Goal: Task Accomplishment & Management: Manage account settings

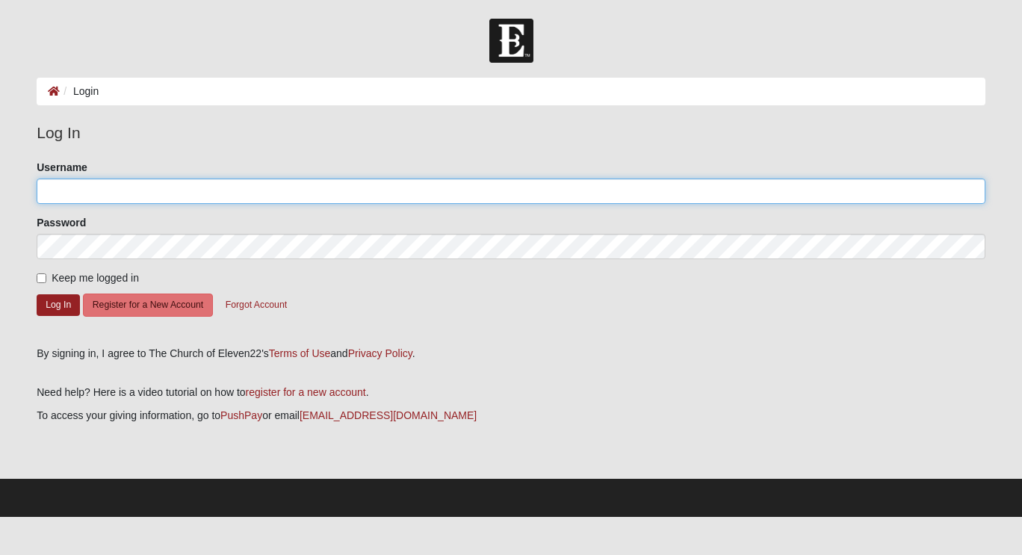
click at [412, 189] on input "Username" at bounding box center [511, 191] width 949 height 25
click at [494, 191] on input "Username" at bounding box center [511, 191] width 949 height 25
click at [494, 191] on input "mm" at bounding box center [511, 191] width 949 height 25
type input "mmandrino@icloud.com"
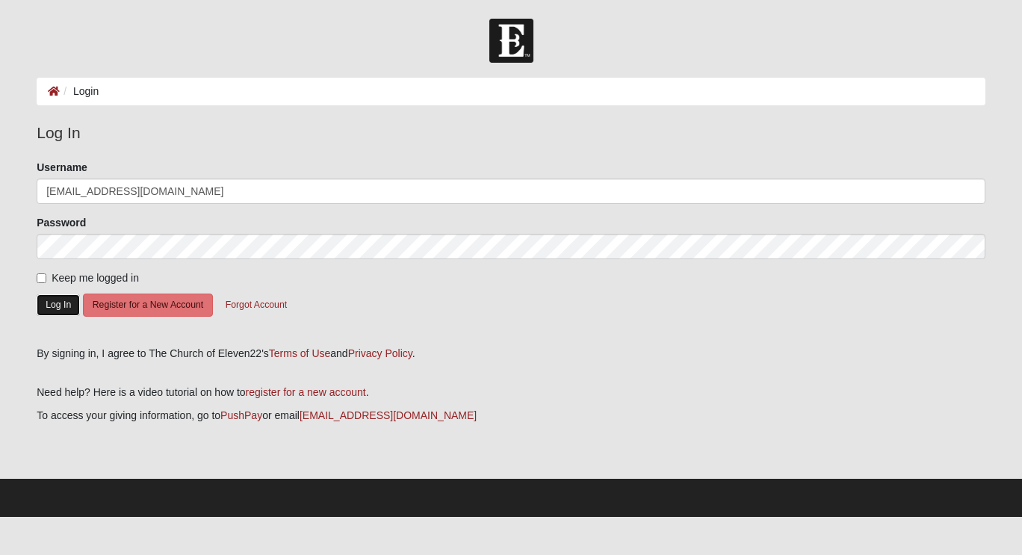
click at [67, 297] on button "Log In" at bounding box center [58, 305] width 43 height 22
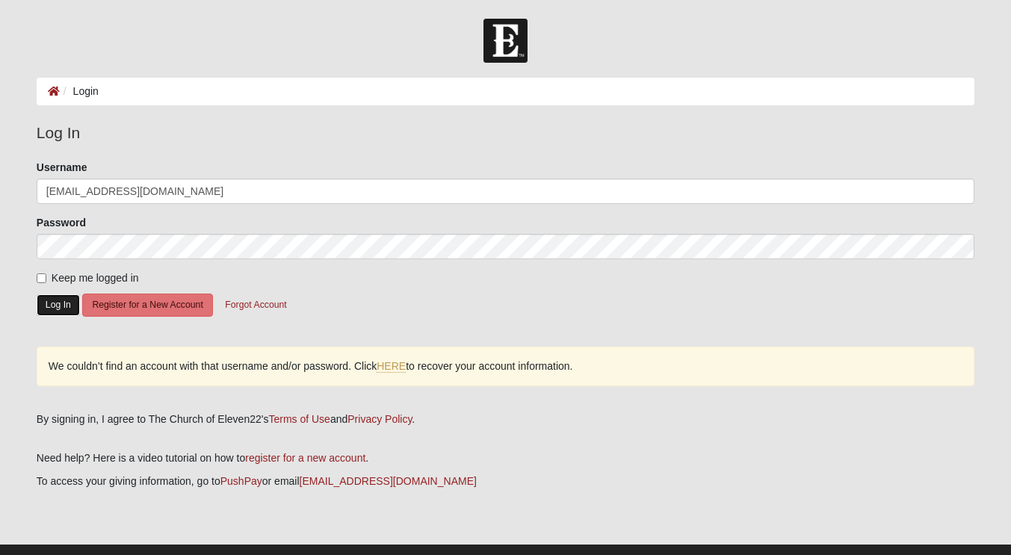
click at [56, 301] on button "Log In" at bounding box center [58, 305] width 43 height 22
click at [54, 306] on button "Log In" at bounding box center [58, 305] width 43 height 22
click at [233, 309] on button "Forgot Account" at bounding box center [255, 305] width 81 height 23
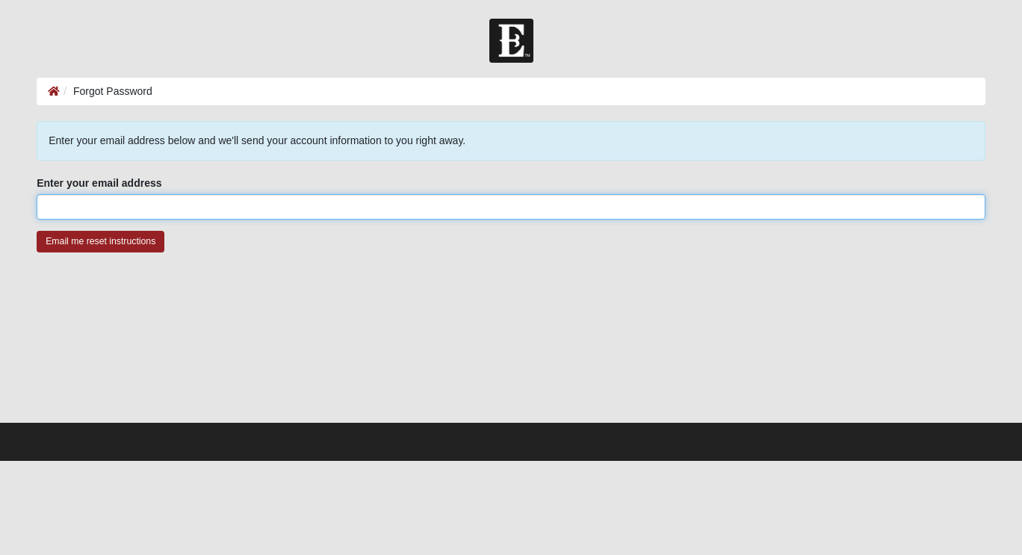
click at [235, 209] on input "Enter your email address" at bounding box center [511, 206] width 949 height 25
type input "mmandrino@icloud.com"
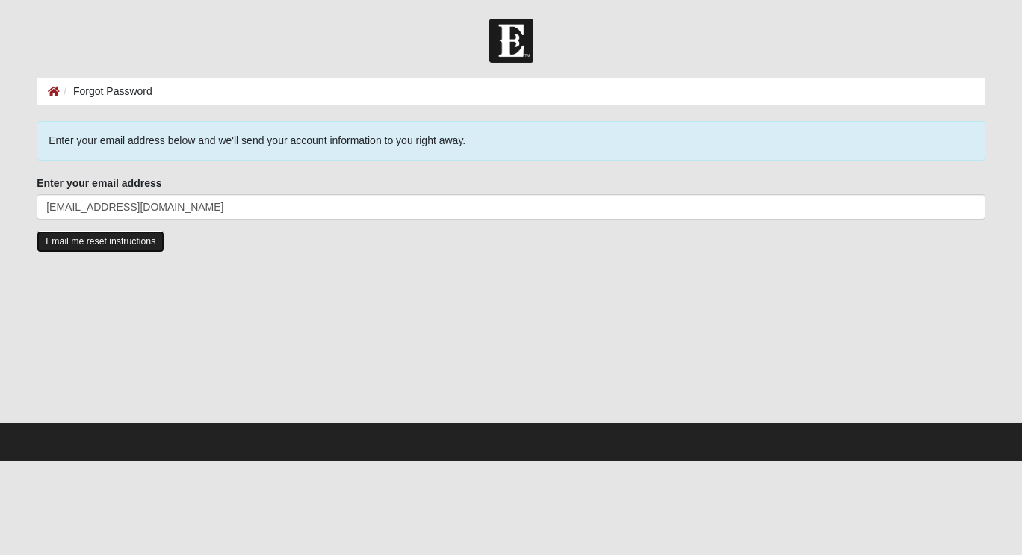
click at [136, 241] on input "Email me reset instructions" at bounding box center [101, 242] width 128 height 22
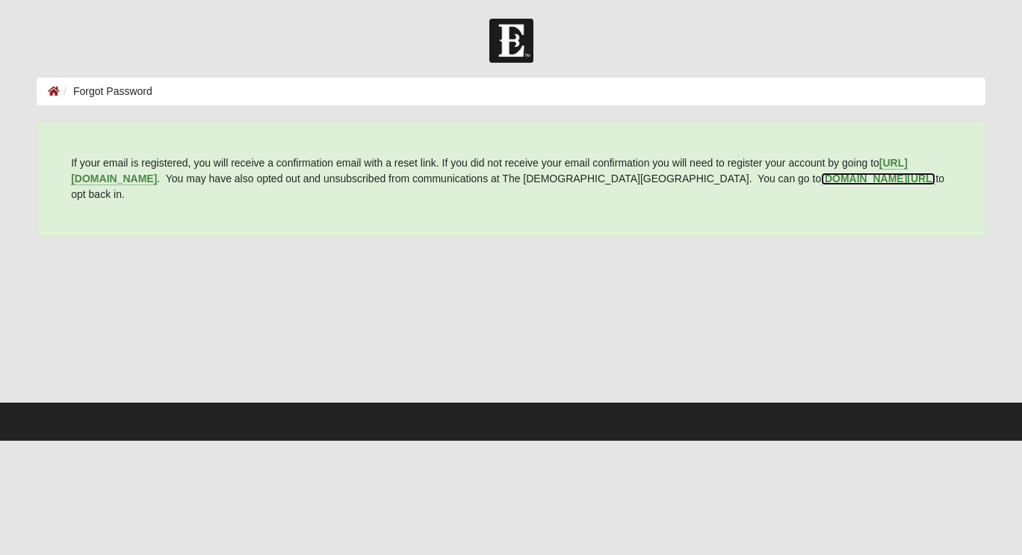
click at [840, 178] on b "my.coe22.com/resubscribe" at bounding box center [878, 179] width 114 height 12
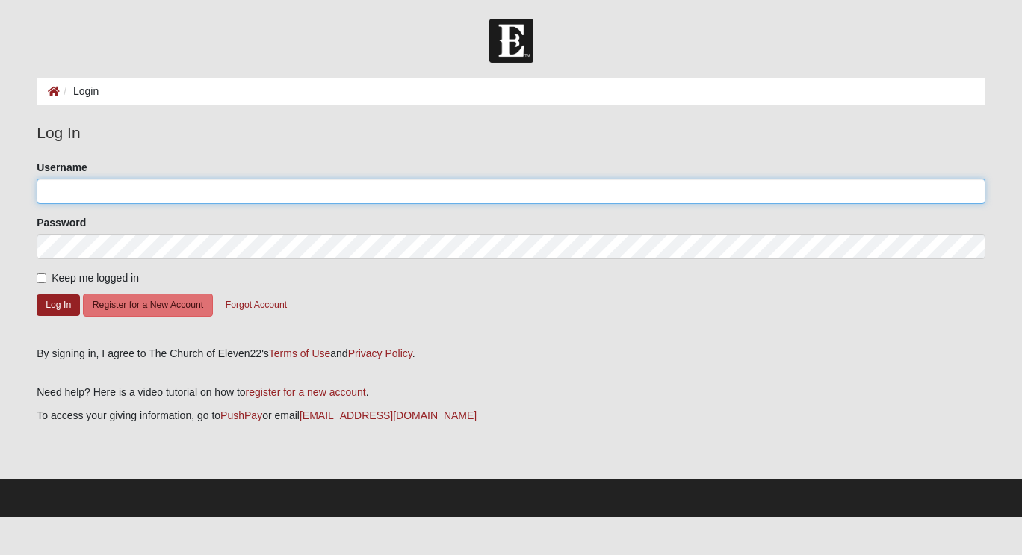
click at [448, 191] on input "Username" at bounding box center [511, 191] width 949 height 25
type input "mmandrino"
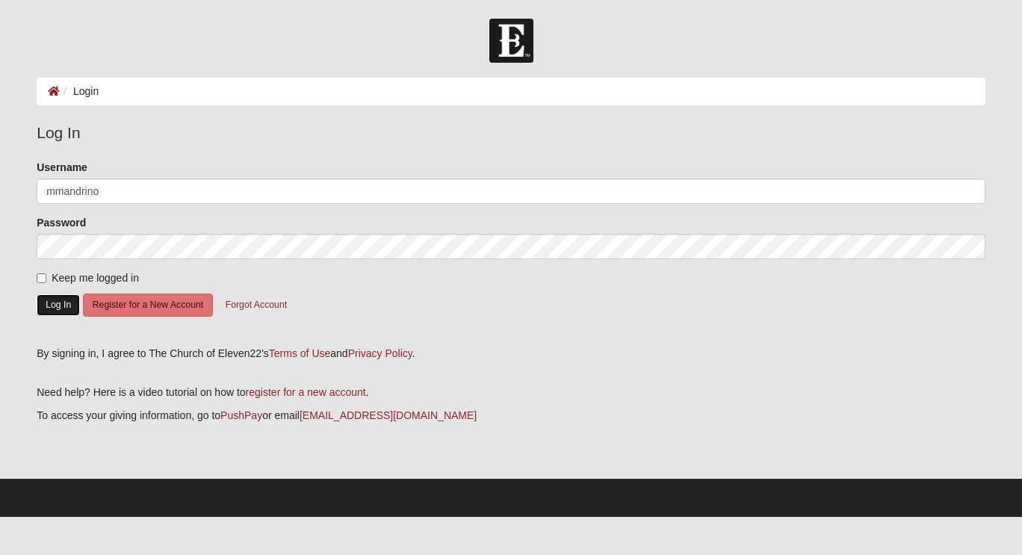
click at [67, 303] on button "Log In" at bounding box center [58, 305] width 43 height 22
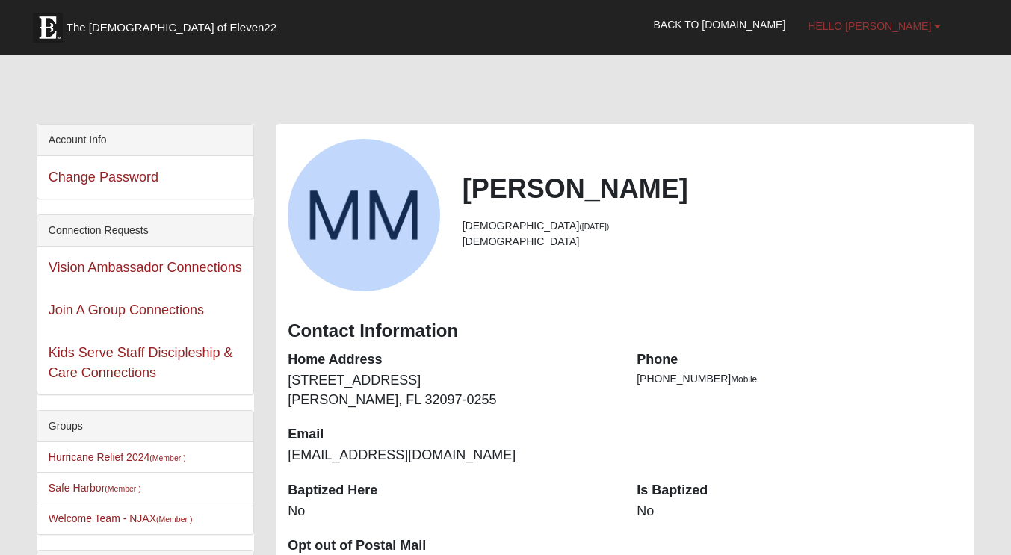
click at [934, 23] on b at bounding box center [937, 26] width 7 height 10
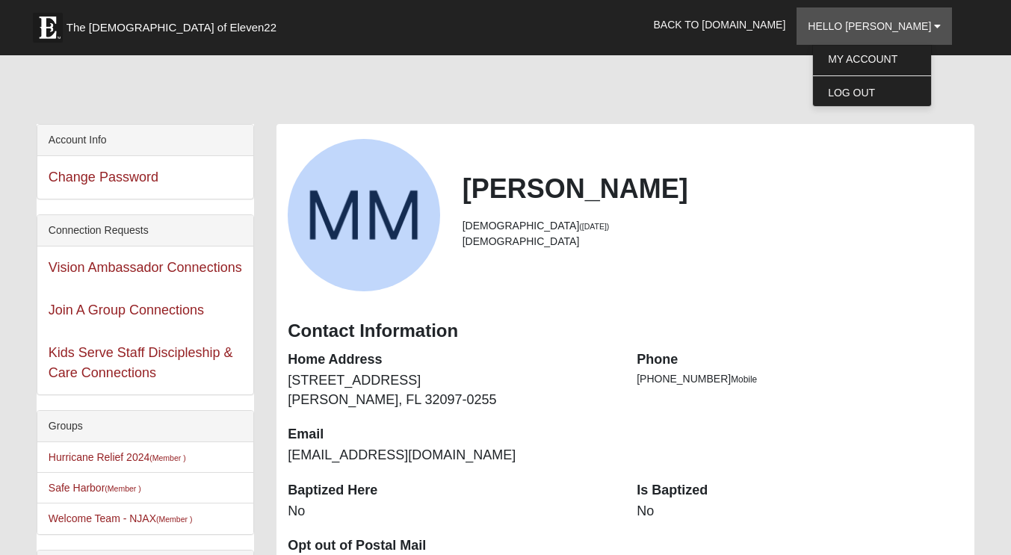
click at [724, 286] on div "Mark Mandrino 58 years old (12/17/1966) Male" at bounding box center [626, 215] width 698 height 152
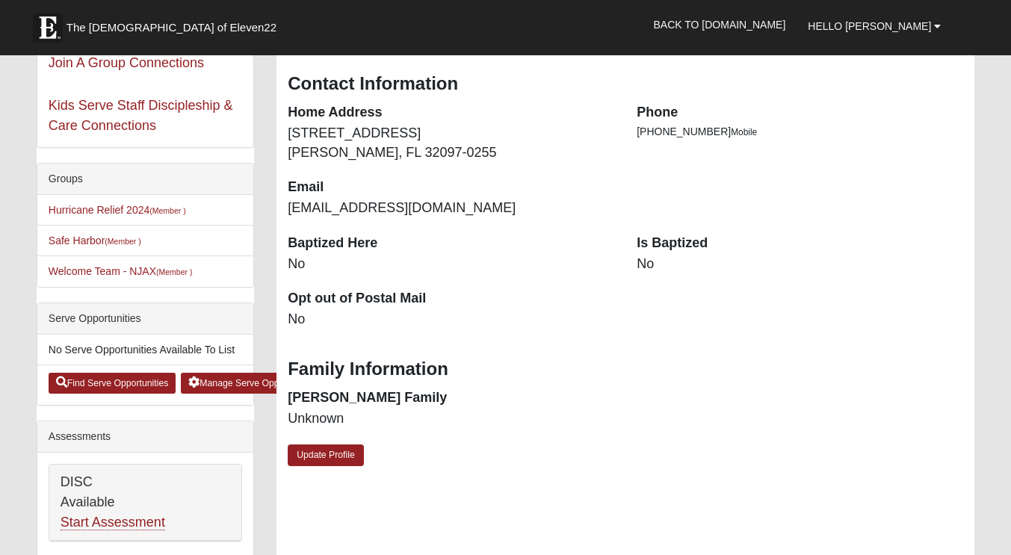
scroll to position [253, 0]
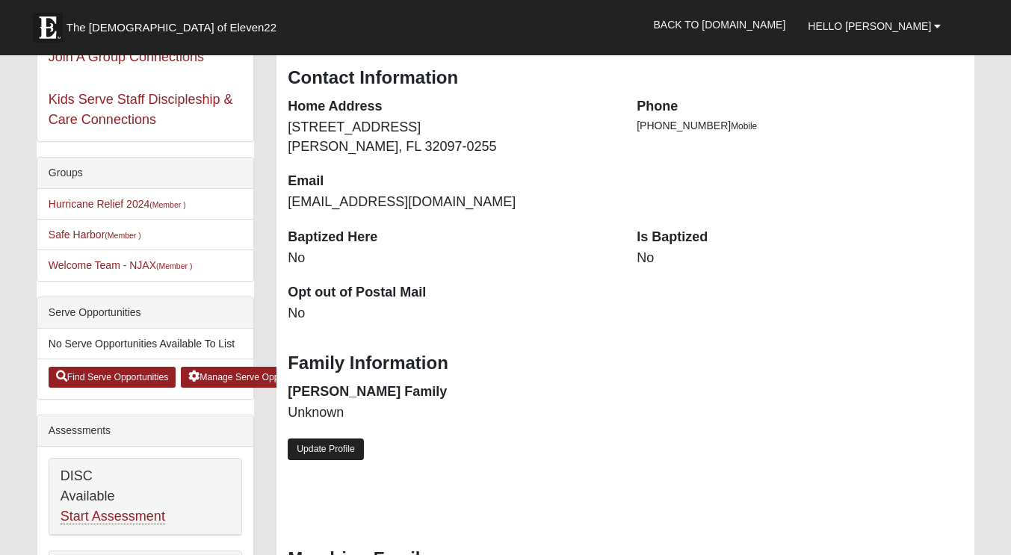
click at [316, 459] on link "Update Profile" at bounding box center [326, 450] width 76 height 22
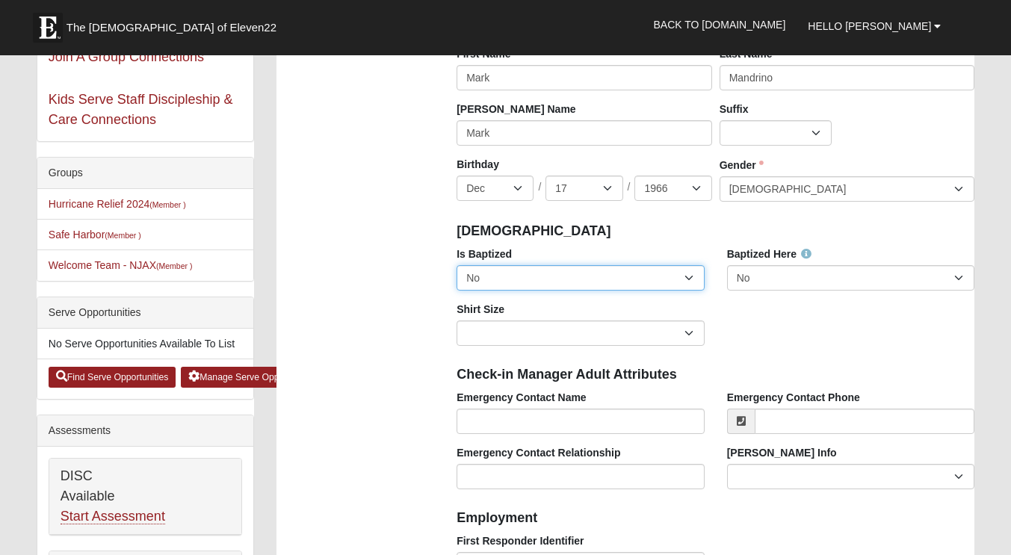
click at [685, 280] on select "No Yes" at bounding box center [581, 277] width 248 height 25
select select "True"
click at [457, 265] on select "No Yes" at bounding box center [581, 277] width 248 height 25
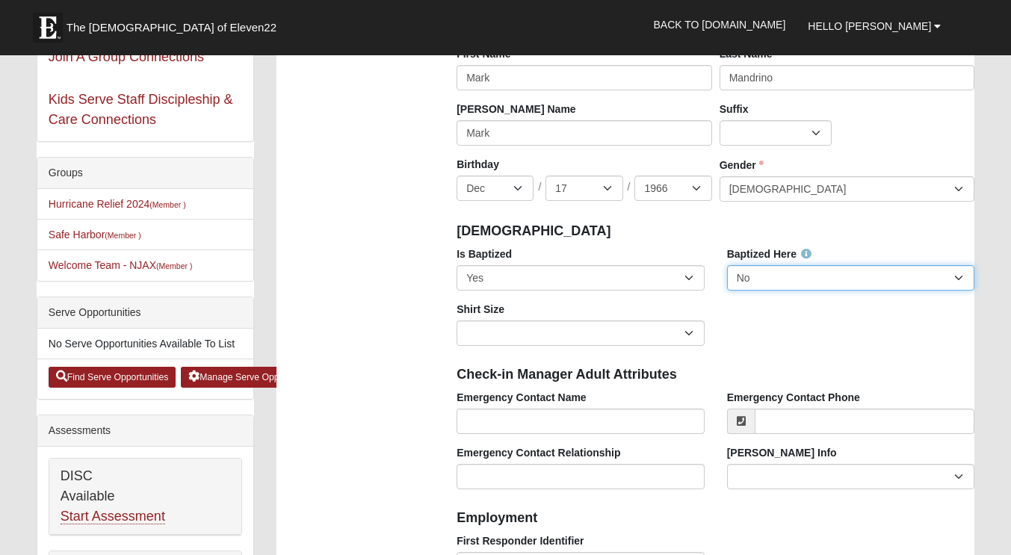
click at [953, 273] on select "No Yes" at bounding box center [851, 277] width 248 height 25
click at [727, 265] on select "No Yes" at bounding box center [851, 277] width 248 height 25
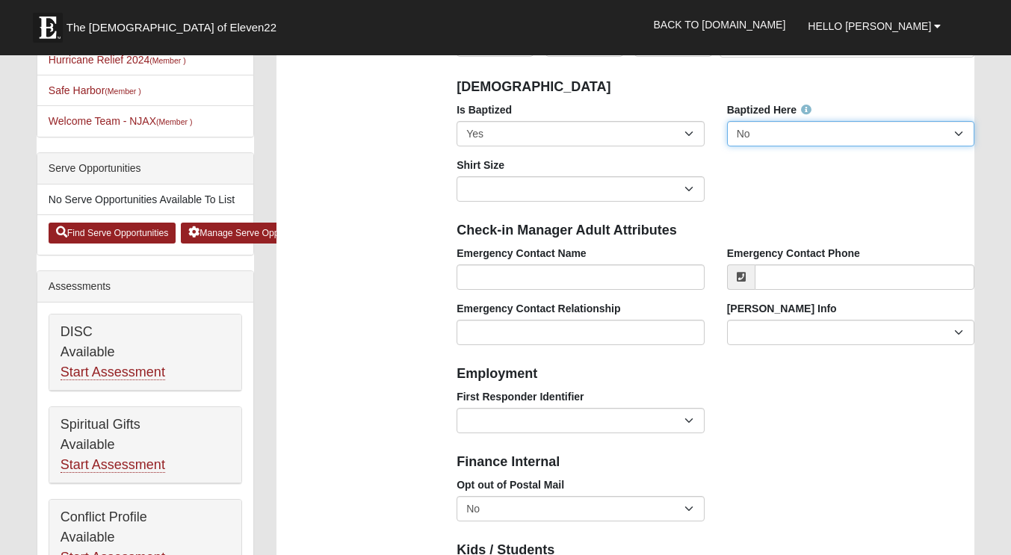
scroll to position [400, 0]
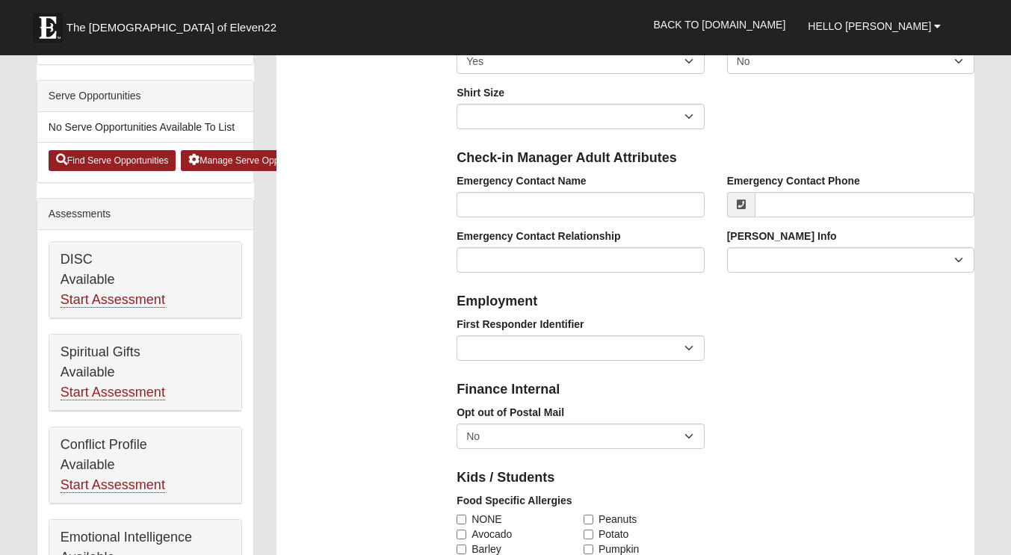
click at [881, 337] on div "First Responder Identifier EMT | Paramedic | Medical Firefighter | Fire Departm…" at bounding box center [715, 344] width 540 height 55
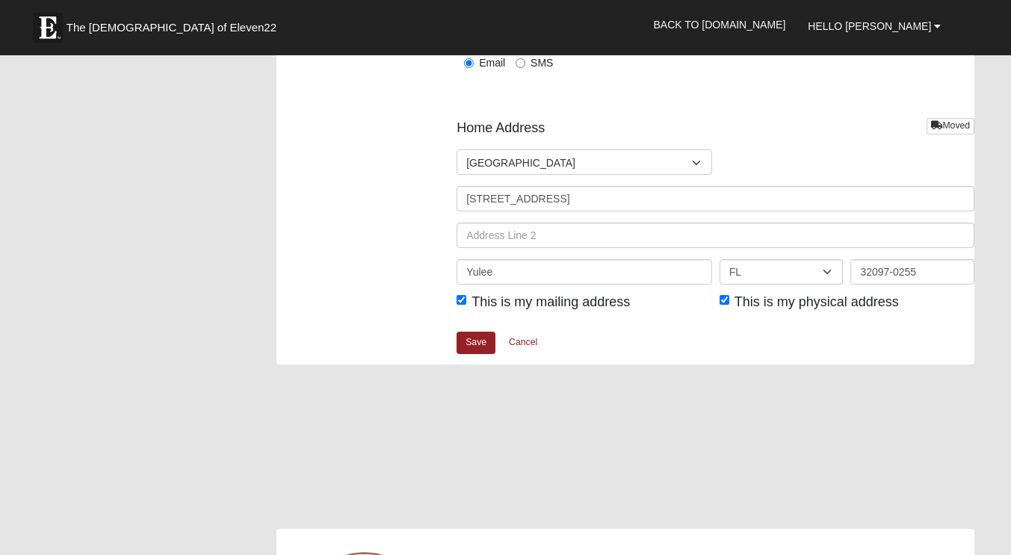
scroll to position [1817, 0]
click at [472, 339] on link "Save" at bounding box center [476, 342] width 39 height 22
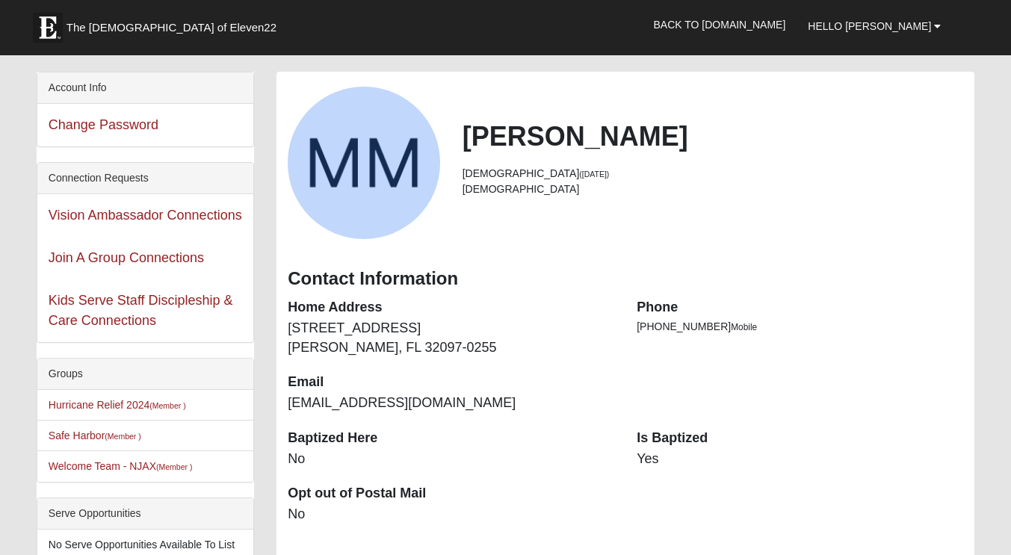
scroll to position [75, 0]
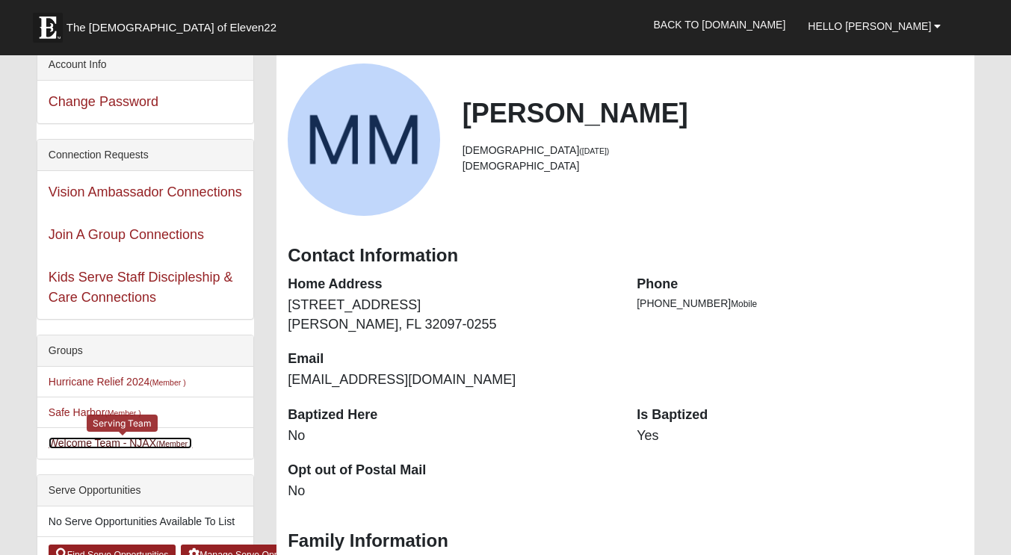
click at [147, 439] on link "Welcome Team - NJAX (Member )" at bounding box center [121, 443] width 144 height 12
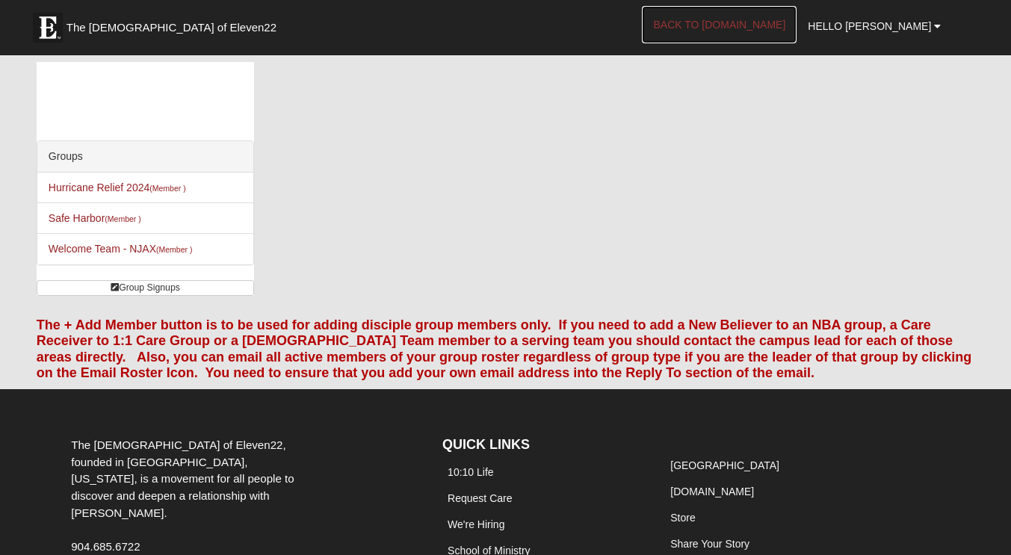
click at [796, 28] on link "Back to [DOMAIN_NAME]" at bounding box center [719, 24] width 155 height 37
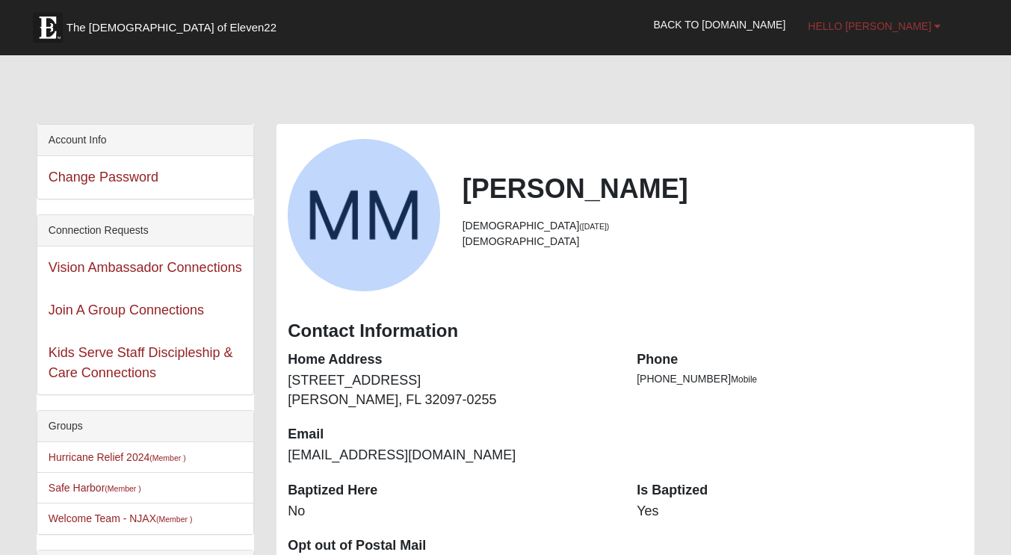
click at [918, 18] on link "Hello [PERSON_NAME]" at bounding box center [874, 25] width 155 height 37
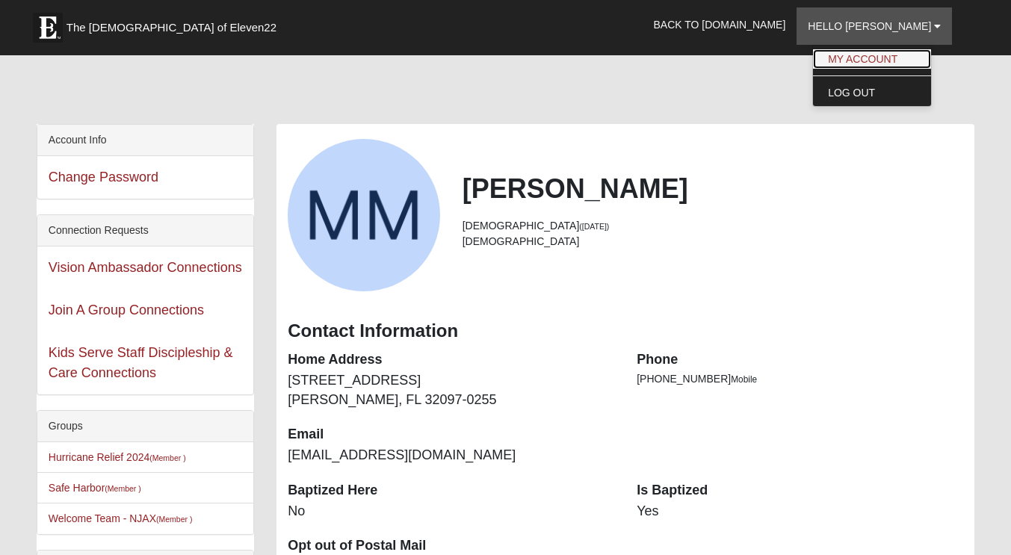
click at [912, 58] on link "My Account" at bounding box center [872, 58] width 118 height 19
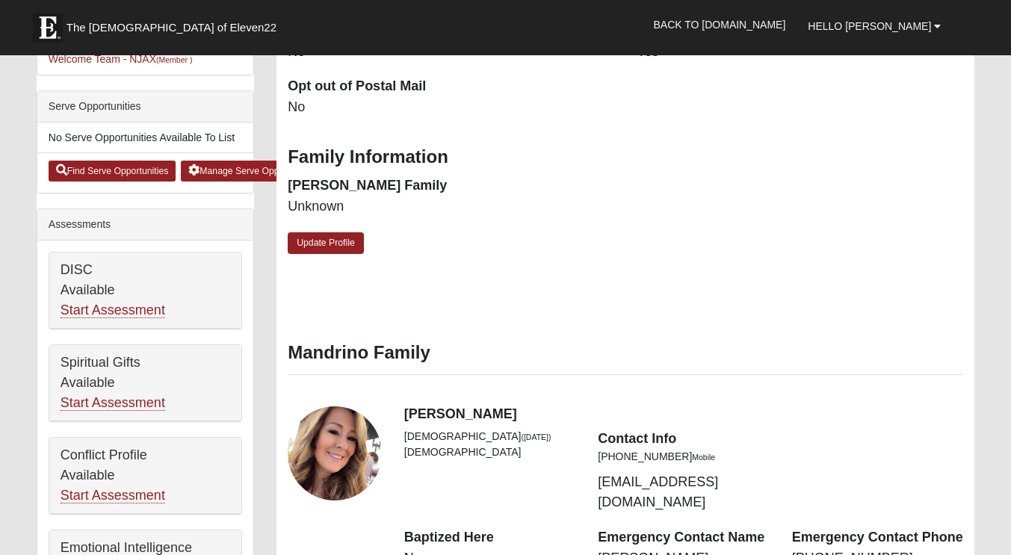
scroll to position [460, 0]
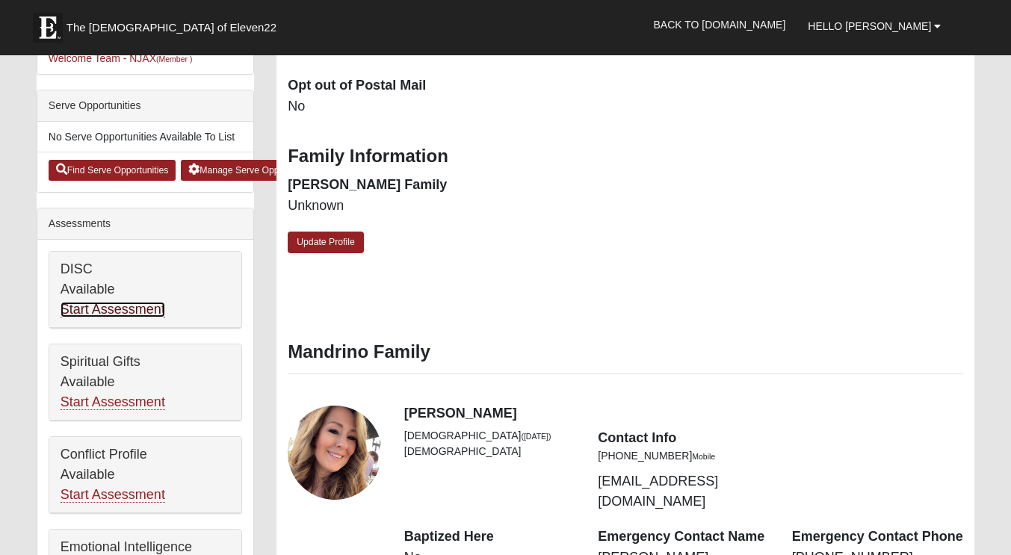
click at [126, 311] on link "Start Assessment" at bounding box center [113, 310] width 105 height 16
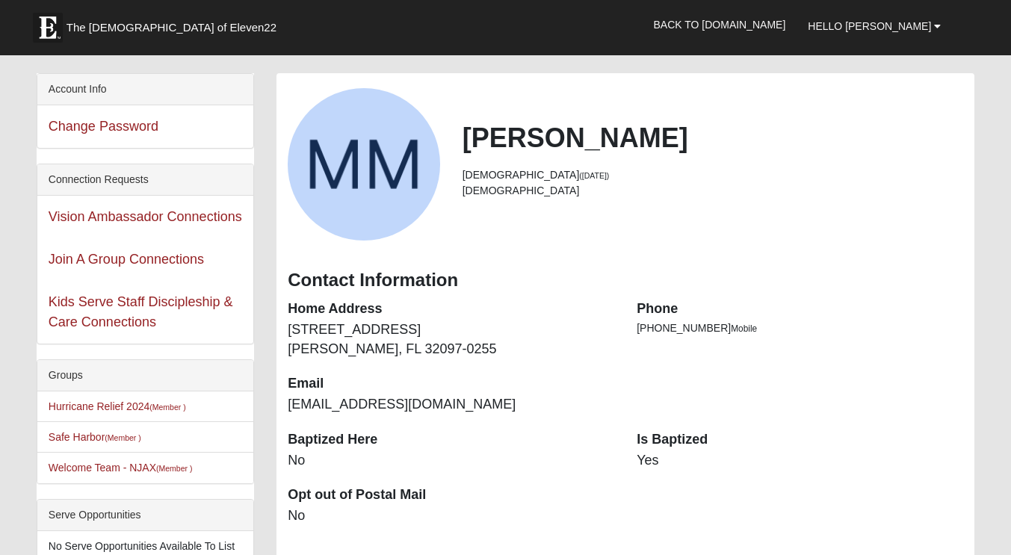
scroll to position [50, 0]
click at [166, 215] on link "Vision Ambassador Connections" at bounding box center [146, 217] width 194 height 15
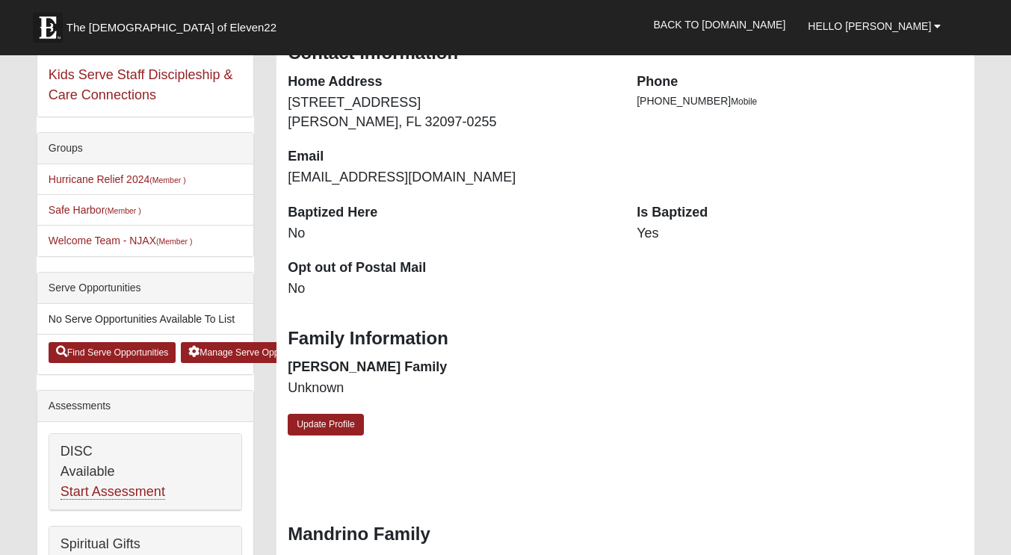
scroll to position [279, 0]
click at [120, 356] on link "Find Serve Opportunities" at bounding box center [113, 352] width 128 height 21
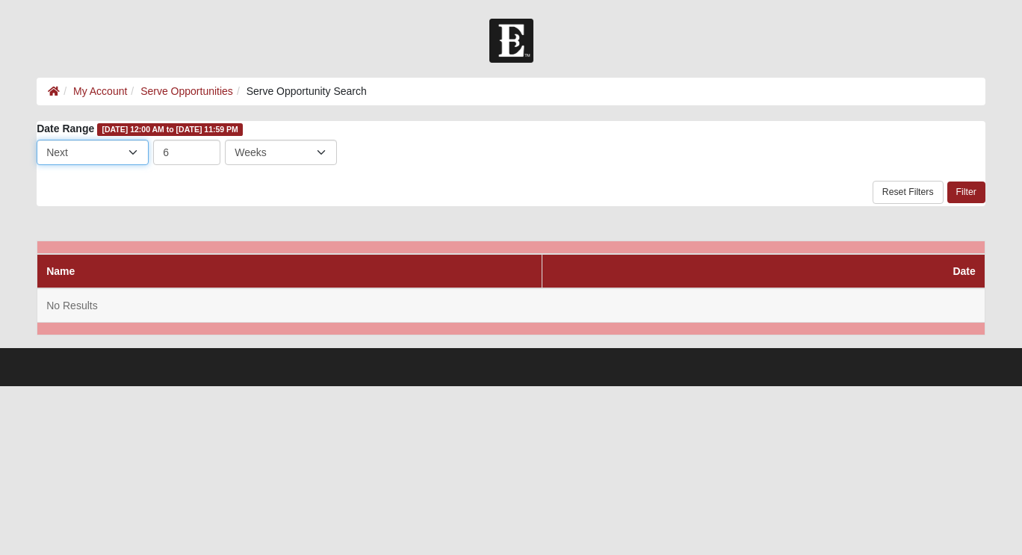
click at [129, 152] on select "Last Next" at bounding box center [93, 152] width 112 height 25
